Goal: Transaction & Acquisition: Purchase product/service

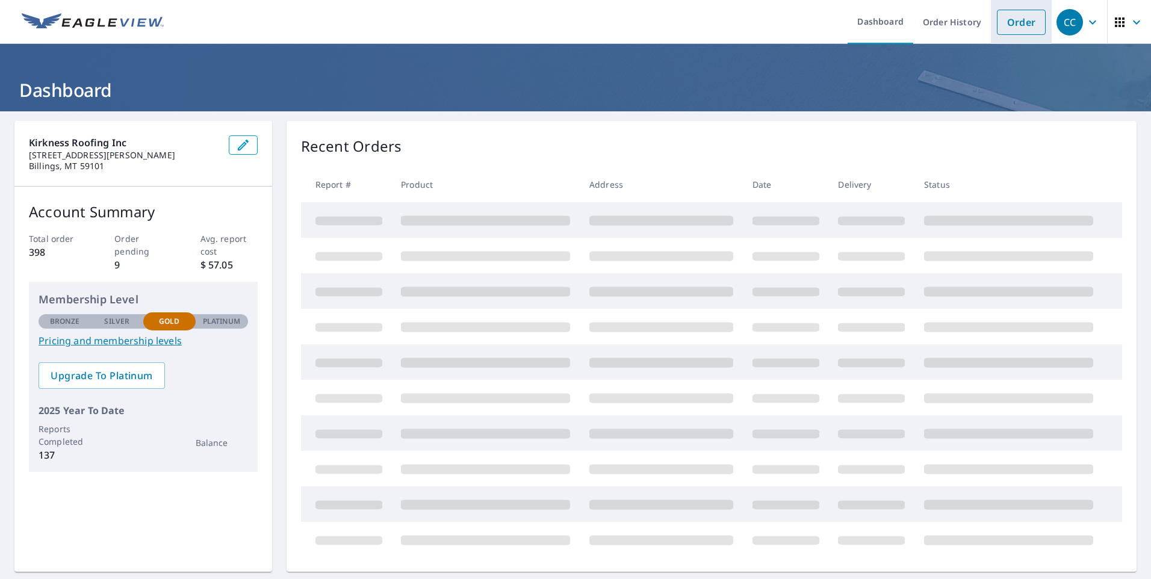
click at [1019, 13] on link "Order" at bounding box center [1021, 22] width 49 height 25
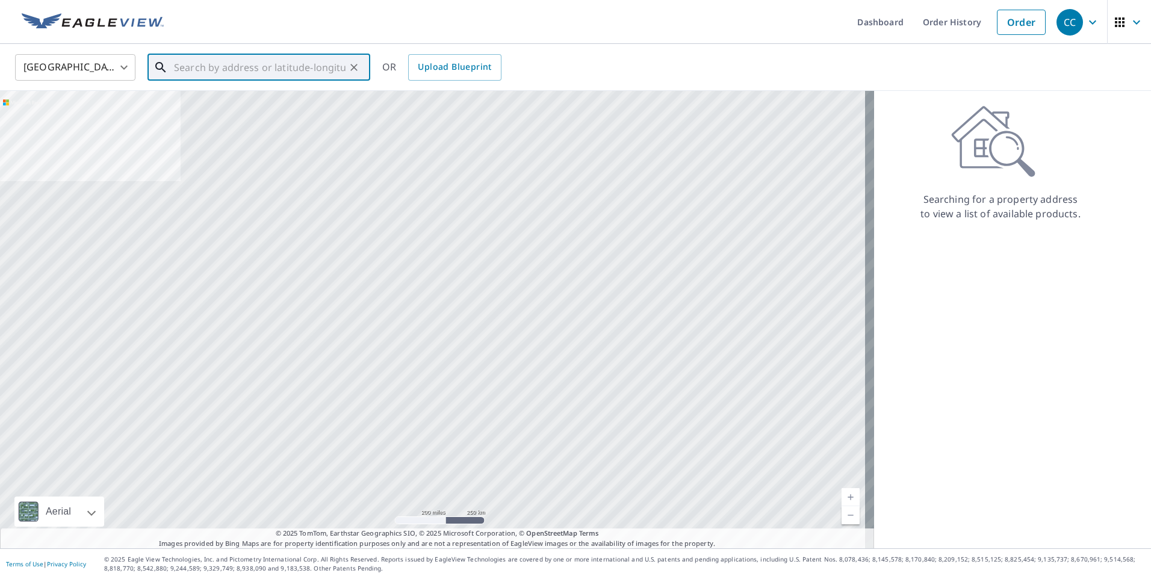
click at [271, 66] on input "text" at bounding box center [260, 68] width 172 height 34
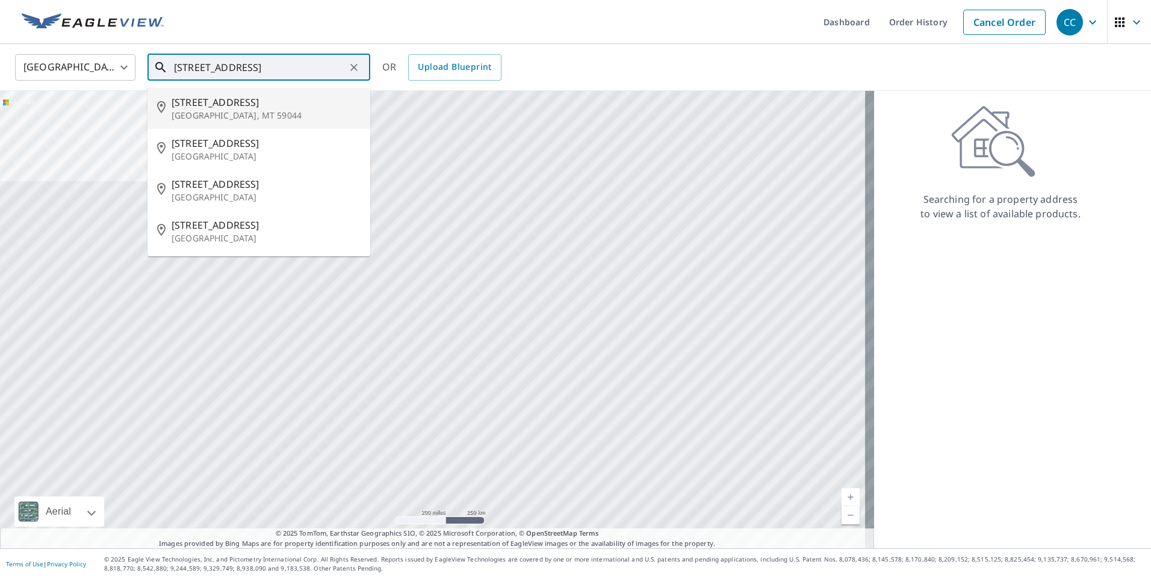
click at [225, 107] on span "[STREET_ADDRESS]" at bounding box center [266, 102] width 189 height 14
type input "[STREET_ADDRESS]"
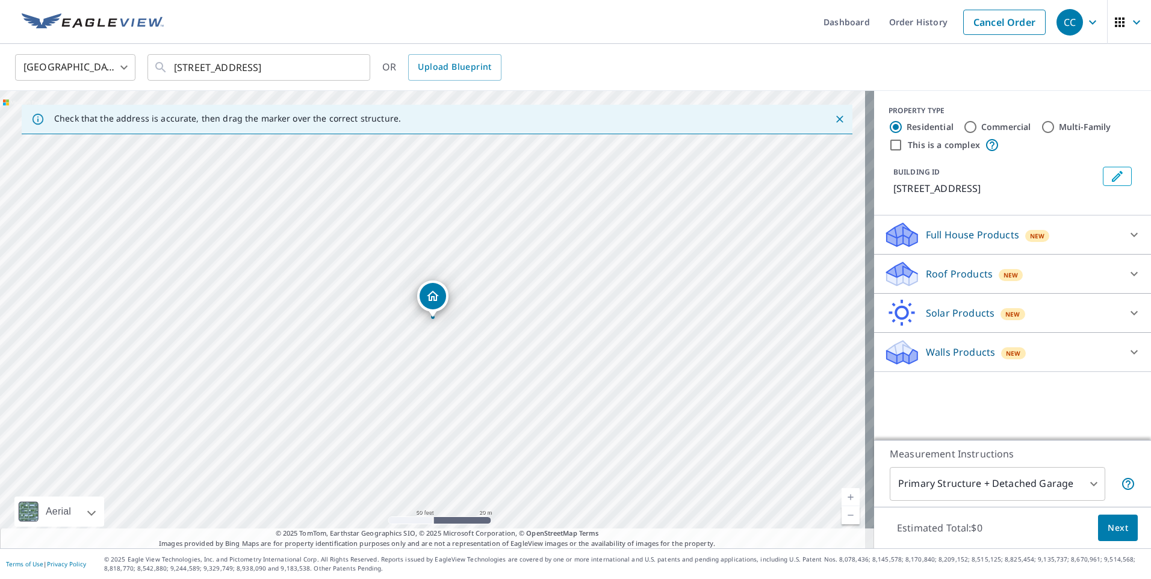
drag, startPoint x: 312, startPoint y: 217, endPoint x: 327, endPoint y: 191, distance: 30.2
drag, startPoint x: 362, startPoint y: 236, endPoint x: 368, endPoint y: 240, distance: 6.5
click at [368, 240] on div "[STREET_ADDRESS]" at bounding box center [437, 319] width 874 height 457
drag, startPoint x: 516, startPoint y: 343, endPoint x: 469, endPoint y: 303, distance: 61.0
click at [469, 303] on div "[STREET_ADDRESS]" at bounding box center [437, 319] width 874 height 457
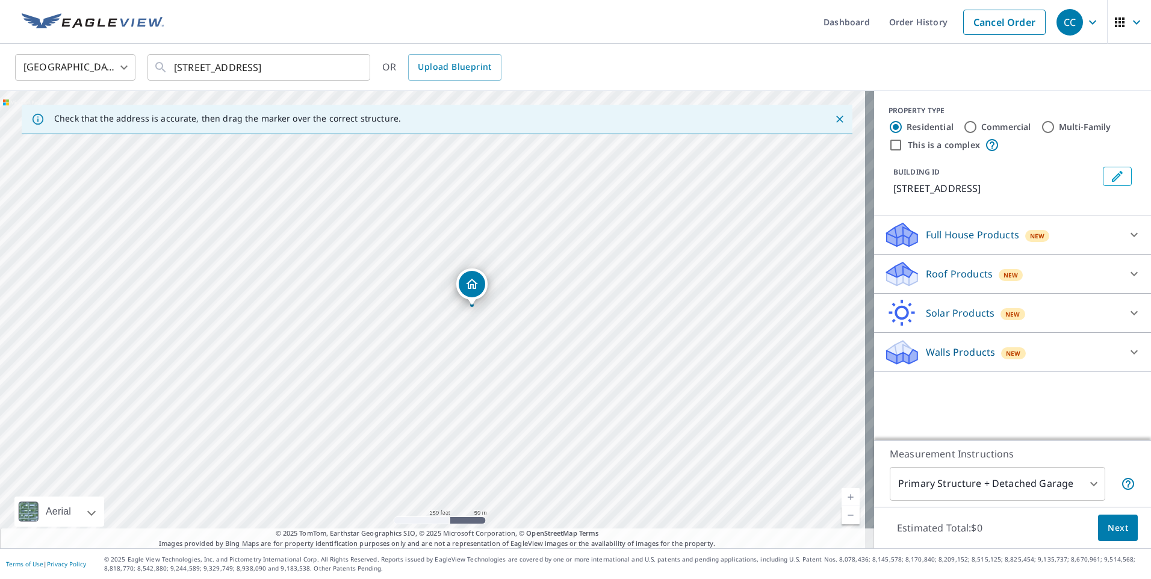
drag, startPoint x: 342, startPoint y: 200, endPoint x: 473, endPoint y: 283, distance: 155.3
drag, startPoint x: 417, startPoint y: 326, endPoint x: 594, endPoint y: 334, distance: 177.1
click at [594, 334] on div "[STREET_ADDRESS]" at bounding box center [437, 319] width 874 height 457
click at [926, 272] on p "Roof Products" at bounding box center [959, 274] width 67 height 14
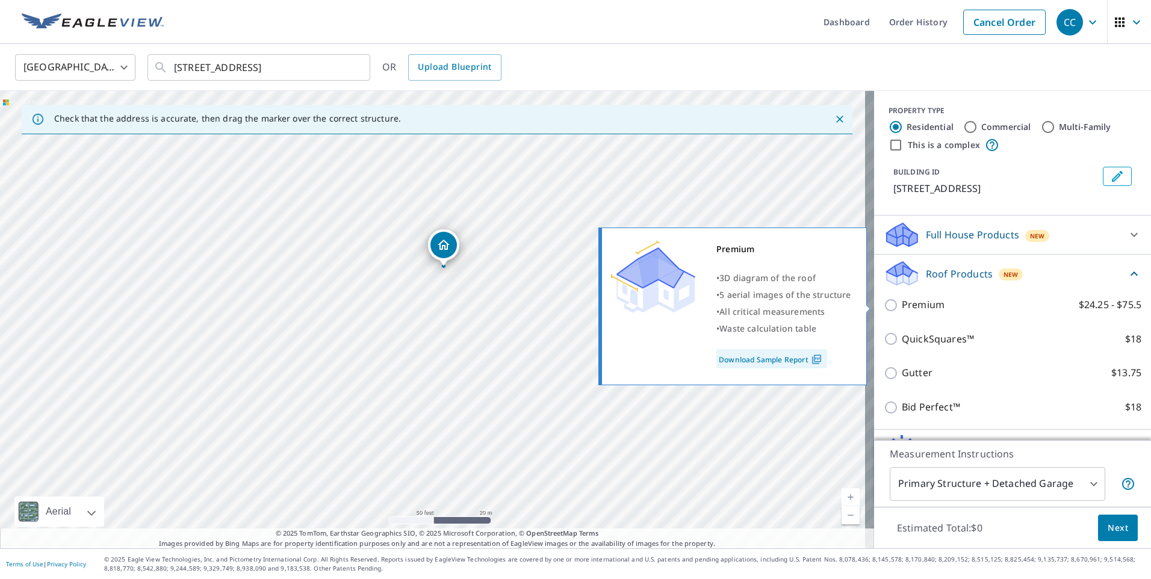
click at [918, 301] on p "Premium" at bounding box center [923, 304] width 43 height 15
click at [902, 301] on input "Premium $24.25 - $75.5" at bounding box center [893, 305] width 18 height 14
checkbox input "true"
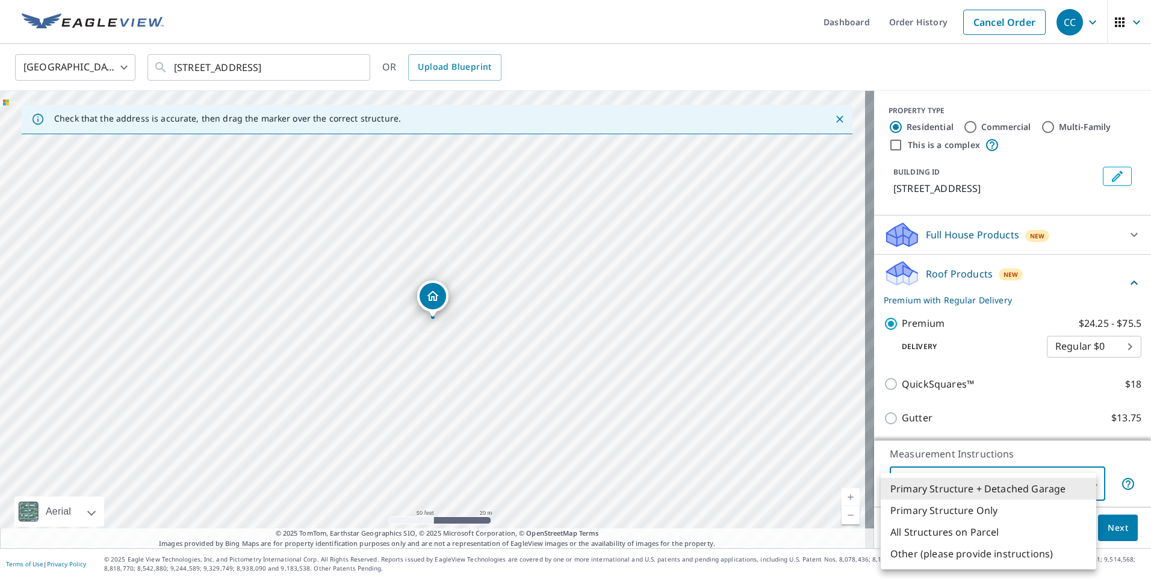
click at [992, 478] on body "CC CC Dashboard Order History Cancel Order CC [GEOGRAPHIC_DATA] US ​ [STREET_AD…" at bounding box center [575, 289] width 1151 height 579
click at [955, 530] on li "All Structures on Parcel" at bounding box center [988, 532] width 215 height 22
type input "3"
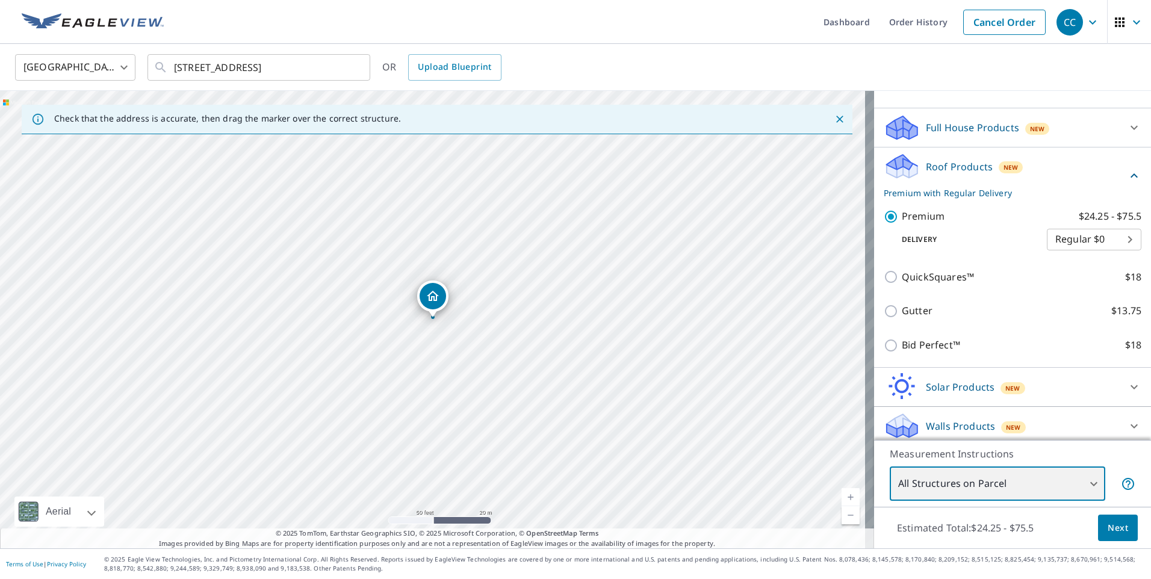
scroll to position [113, 0]
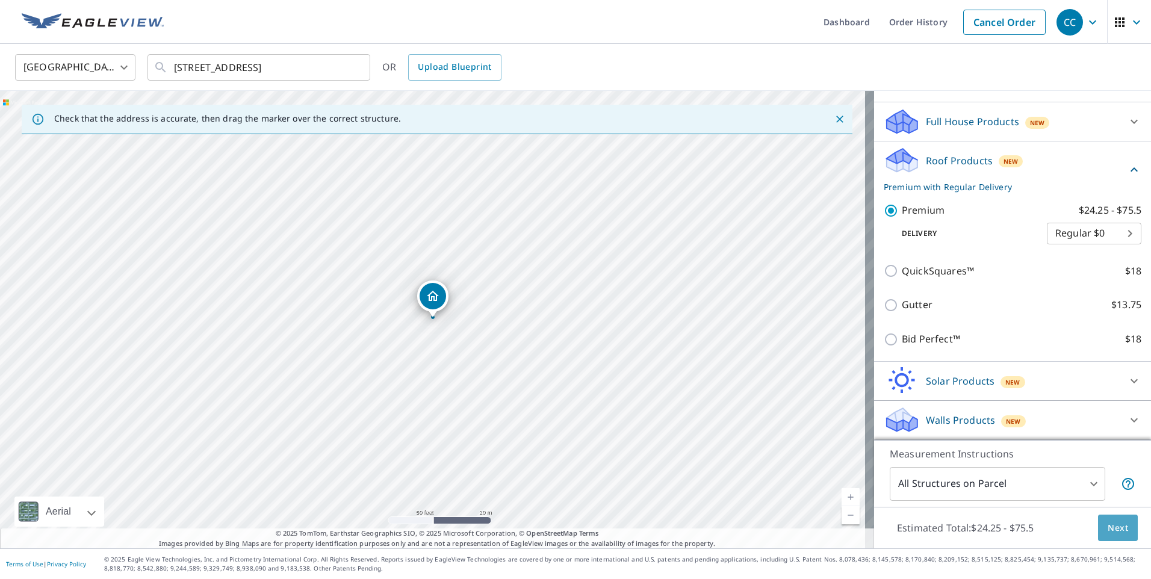
click at [1110, 522] on span "Next" at bounding box center [1117, 528] width 20 height 15
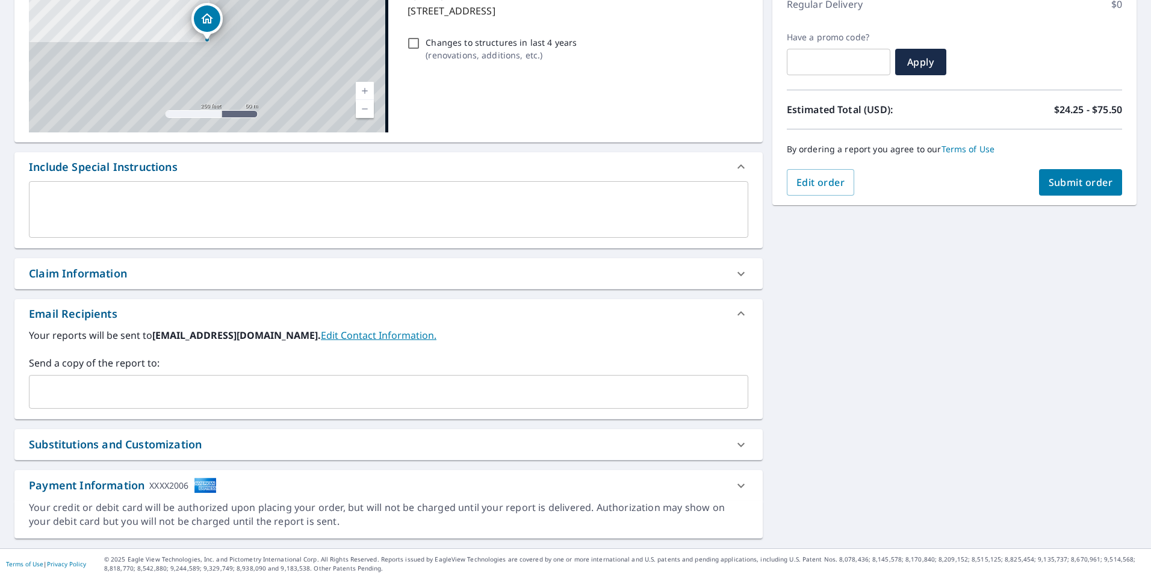
scroll to position [179, 0]
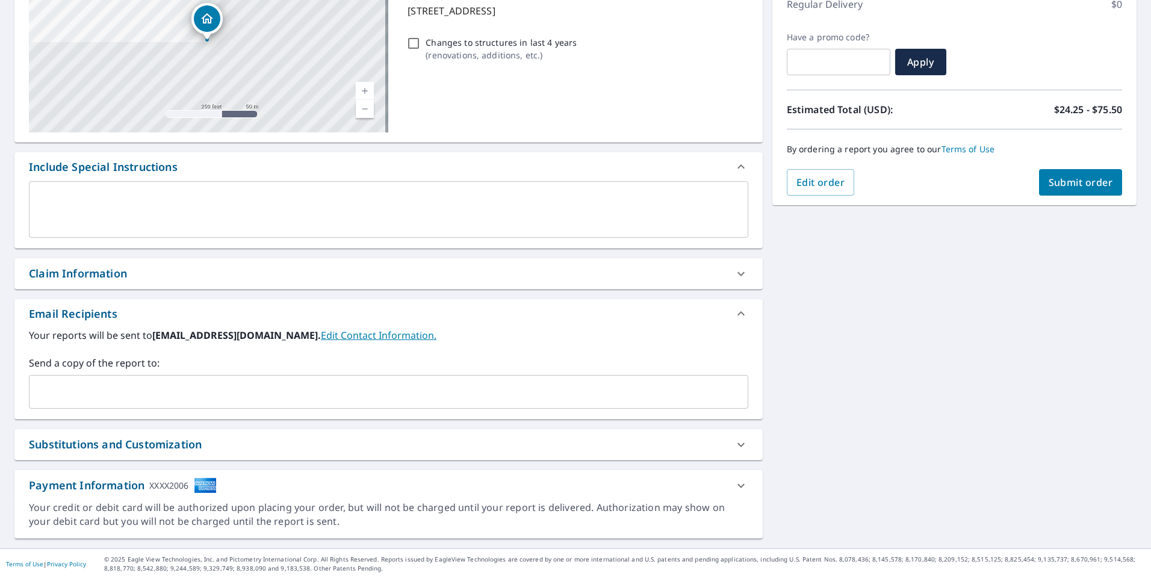
click at [315, 386] on input "text" at bounding box center [379, 391] width 690 height 23
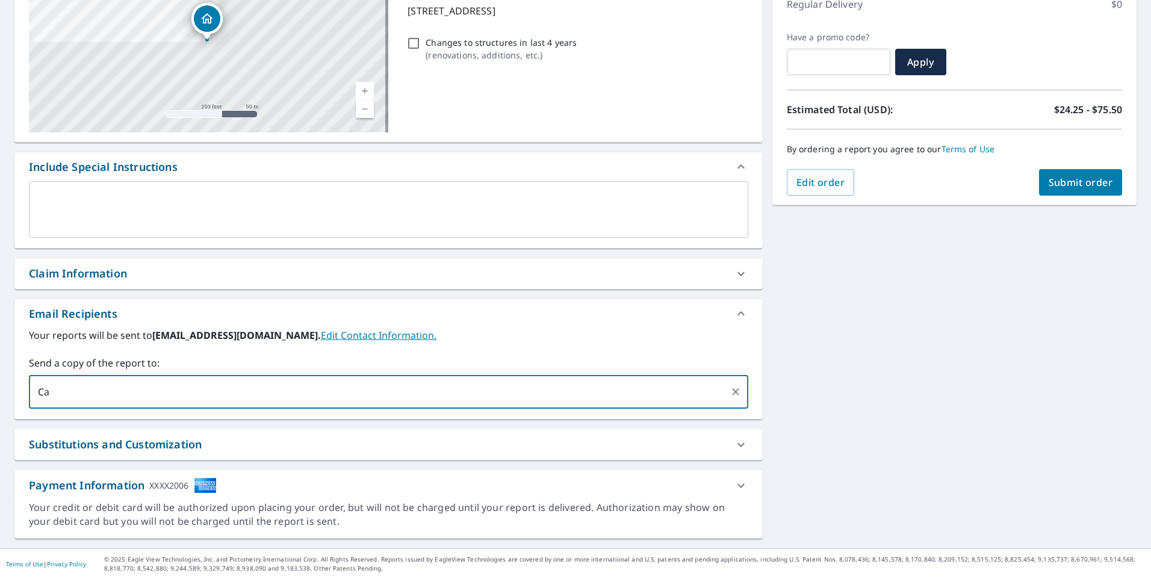
type input "C"
type input "[PERSON_NAME][EMAIL_ADDRESS][DOMAIN_NAME]"
click at [1080, 188] on span "Submit order" at bounding box center [1080, 182] width 64 height 13
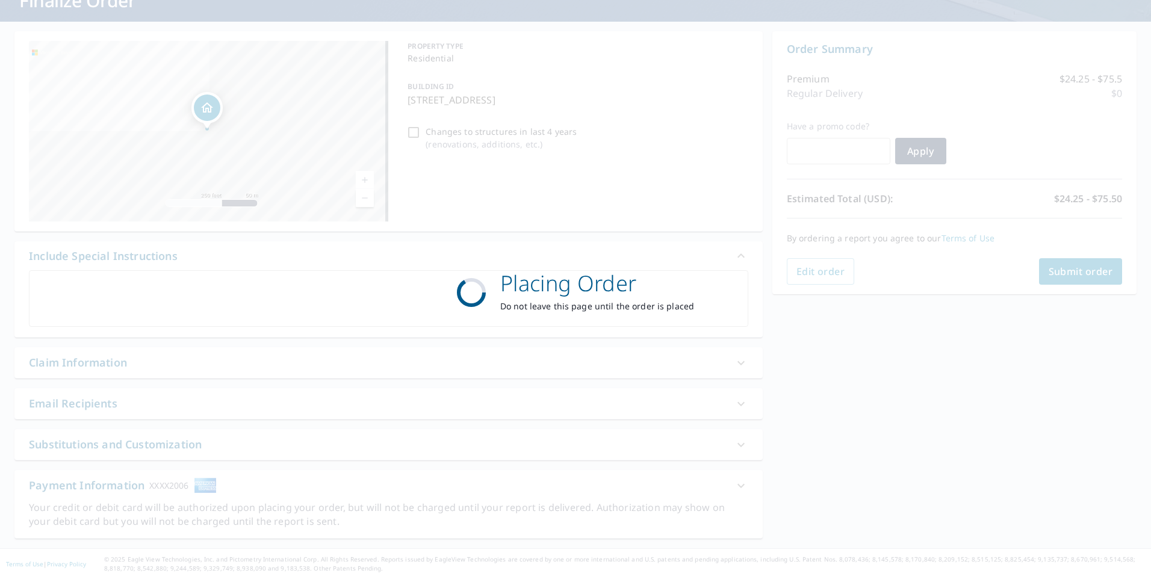
scroll to position [90, 0]
